Goal: Navigation & Orientation: Find specific page/section

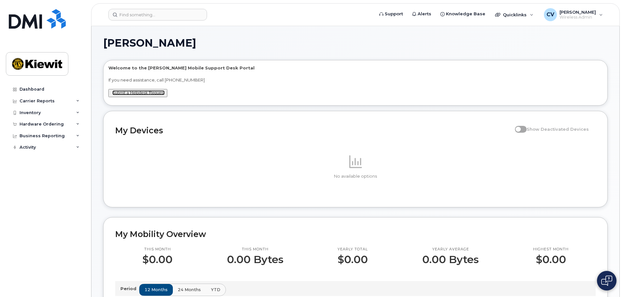
click at [134, 93] on link "Submit a Helpdesk Request" at bounding box center [138, 92] width 52 height 5
click at [393, 13] on link "Support" at bounding box center [391, 13] width 33 height 13
click at [507, 18] on div "Quicklinks" at bounding box center [515, 14] width 48 height 13
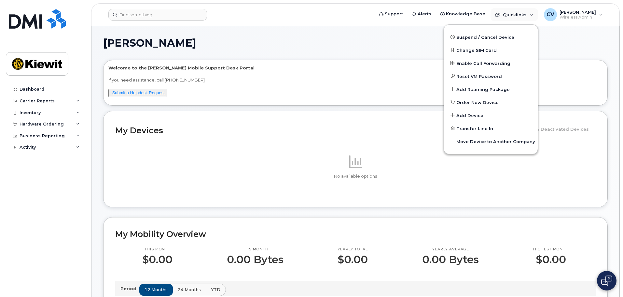
click at [388, 39] on h1 "[PERSON_NAME]" at bounding box center [354, 43] width 502 height 10
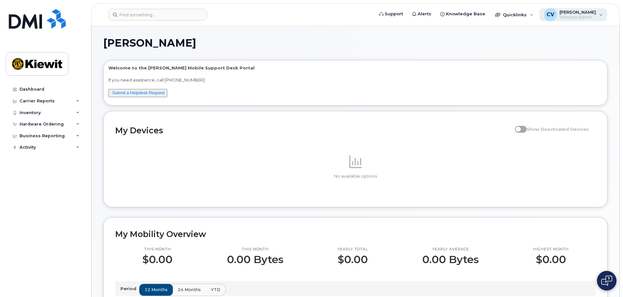
click at [593, 15] on span "Wireless Admin" at bounding box center [578, 17] width 36 height 5
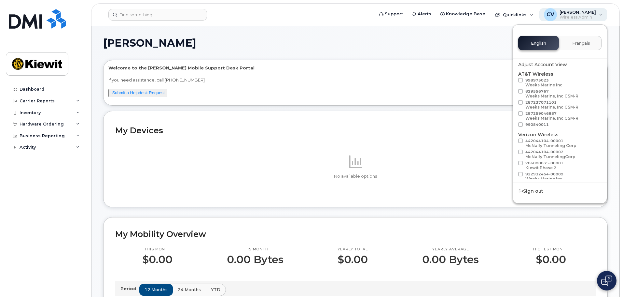
click at [593, 15] on span "Wireless Admin" at bounding box center [578, 17] width 36 height 5
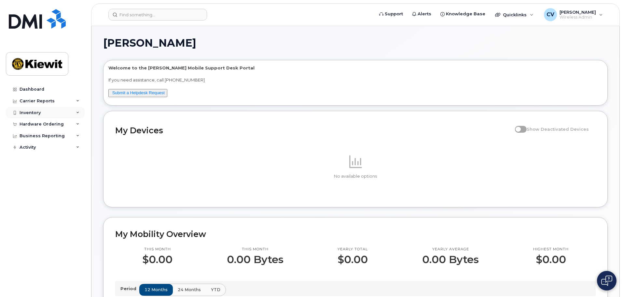
click at [44, 109] on div "Inventory" at bounding box center [45, 113] width 79 height 12
click at [51, 124] on div "Hardware Ordering" at bounding box center [42, 124] width 44 height 5
